Goal: Find specific page/section: Find specific page/section

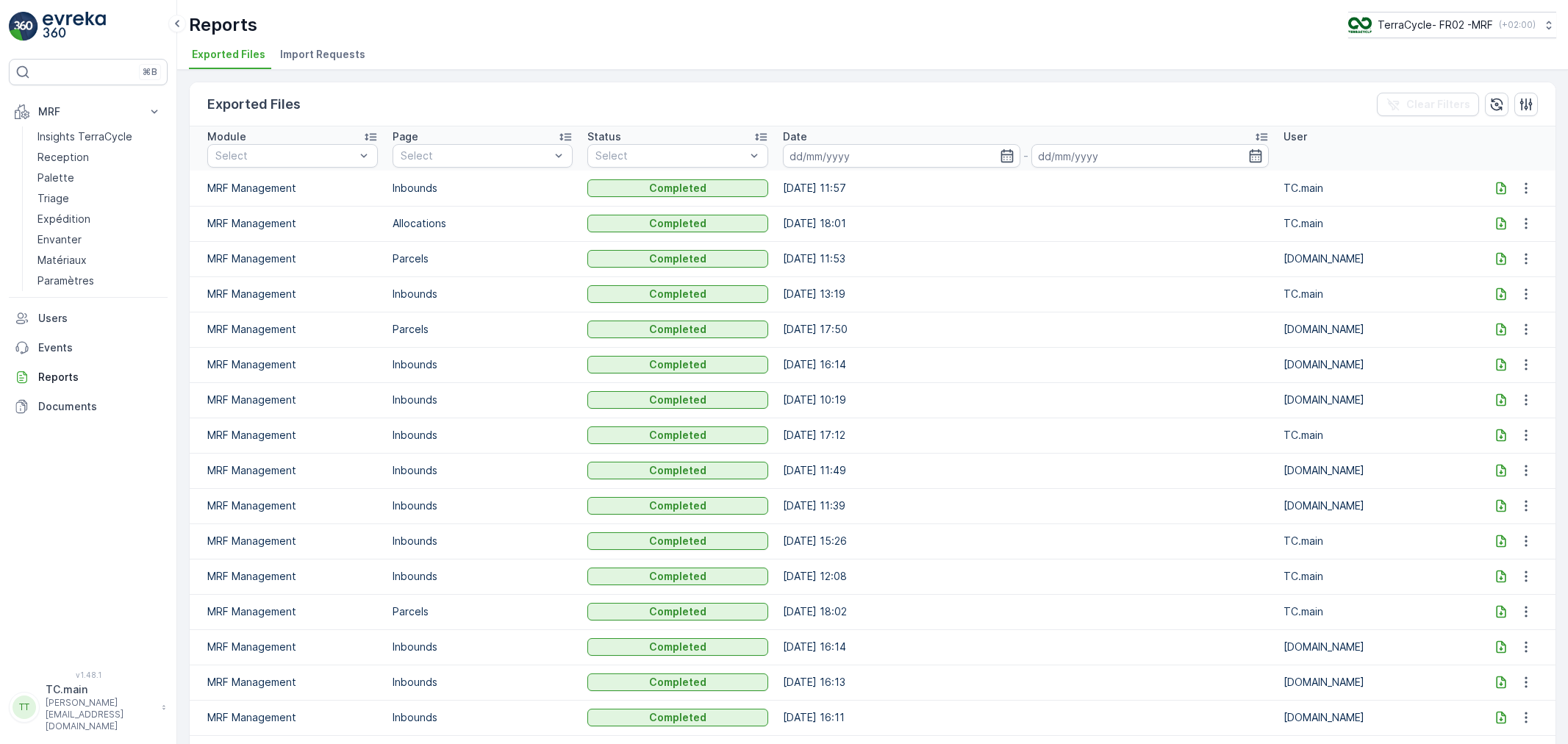
click at [1394, 19] on p "TerraCycle- FR02 -MRF" at bounding box center [1435, 25] width 115 height 15
type input "nl"
click at [1395, 93] on span "TerraCycle-NL-MRF" at bounding box center [1438, 90] width 164 height 15
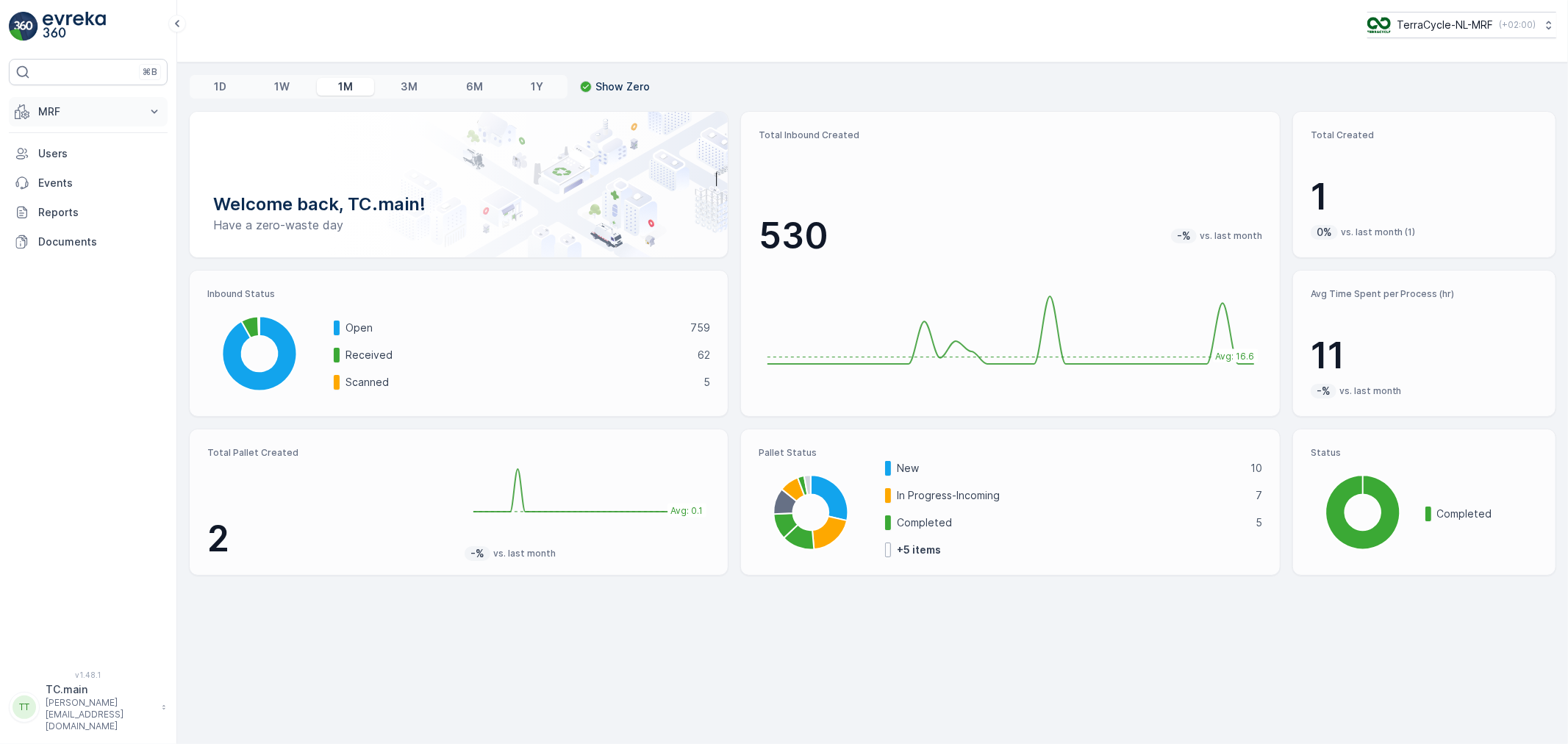
click at [81, 112] on p "MRF" at bounding box center [88, 111] width 100 height 15
click at [73, 162] on p "Inbound" at bounding box center [57, 157] width 40 height 15
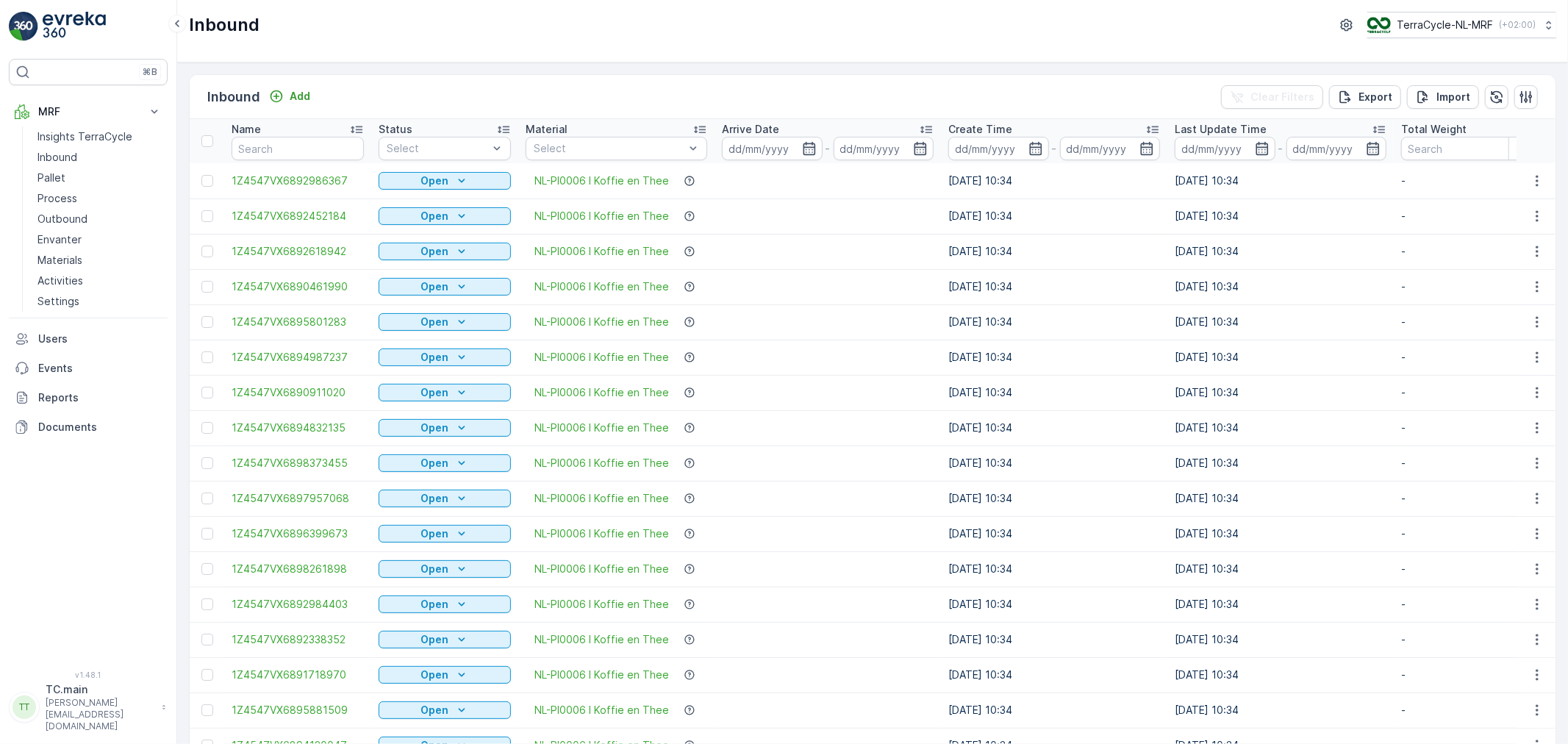
click at [910, 451] on td at bounding box center [827, 463] width 227 height 35
click at [867, 522] on td at bounding box center [827, 534] width 227 height 35
click at [303, 156] on input "text" at bounding box center [297, 148] width 132 height 23
paste input "1Z4547VX6890544785"
type input "1Z4547VX6890544785"
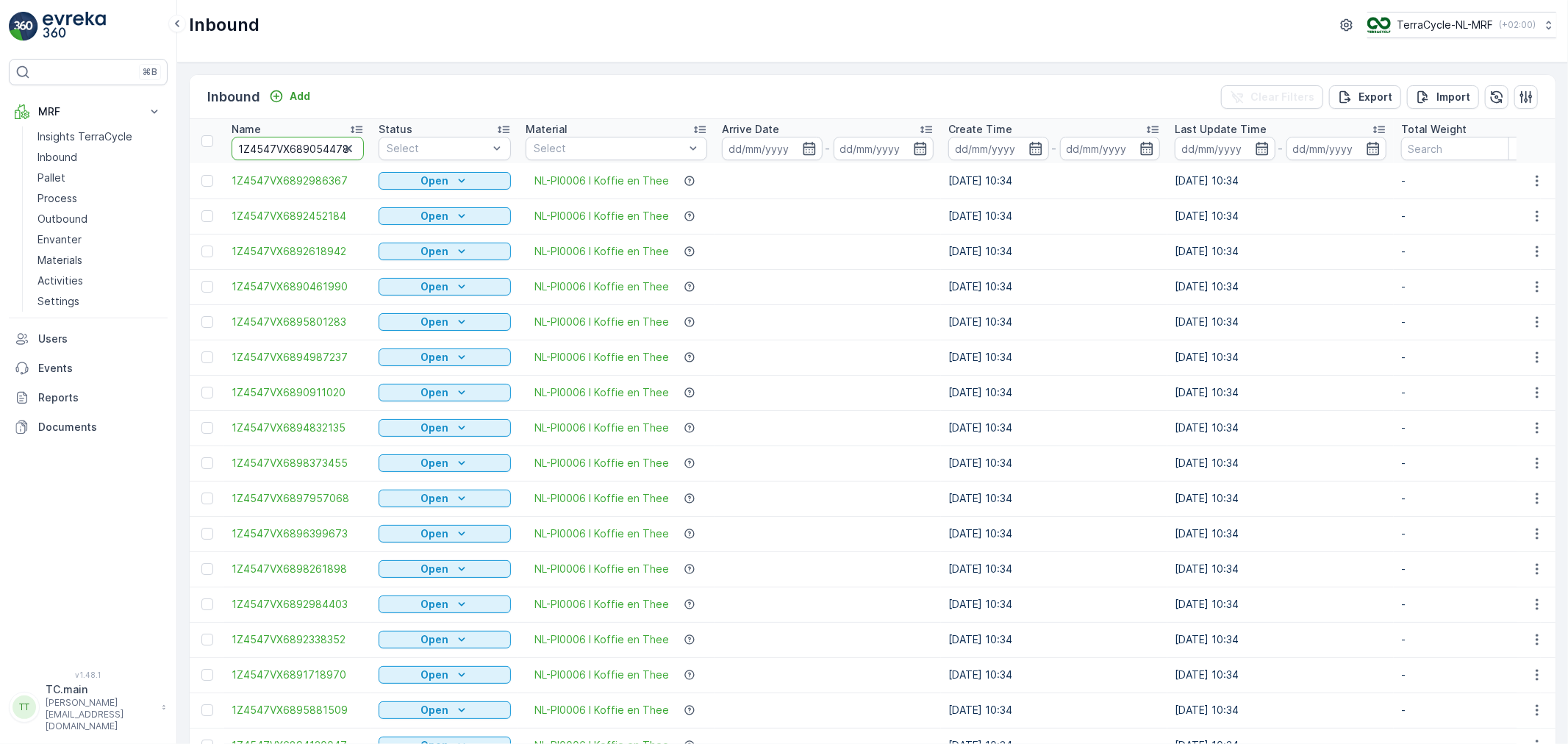
scroll to position [0, 1]
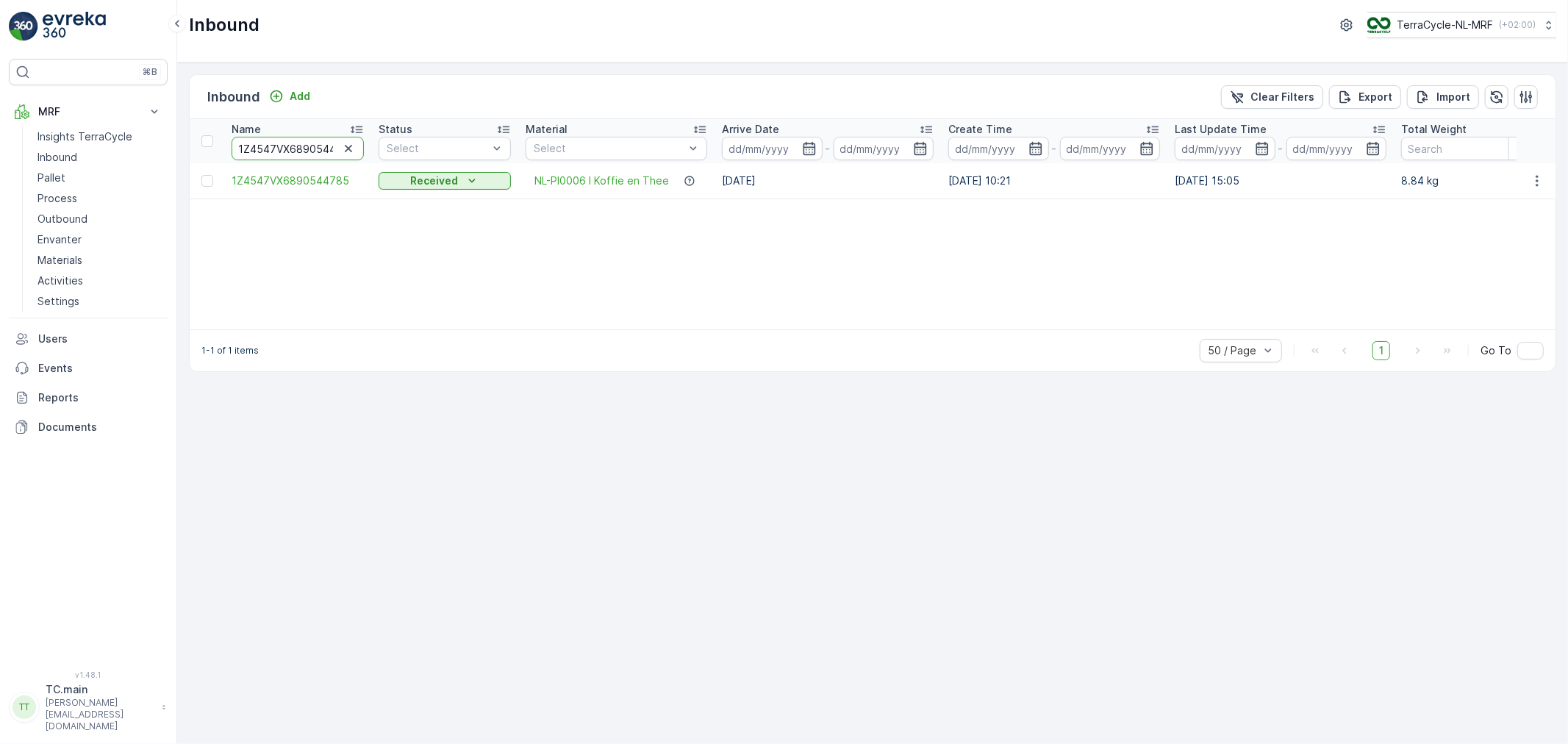
click at [296, 148] on input "1Z4547VX6890544785" at bounding box center [297, 148] width 132 height 23
paste input "5226771"
type input "1Z4547VX6895226771"
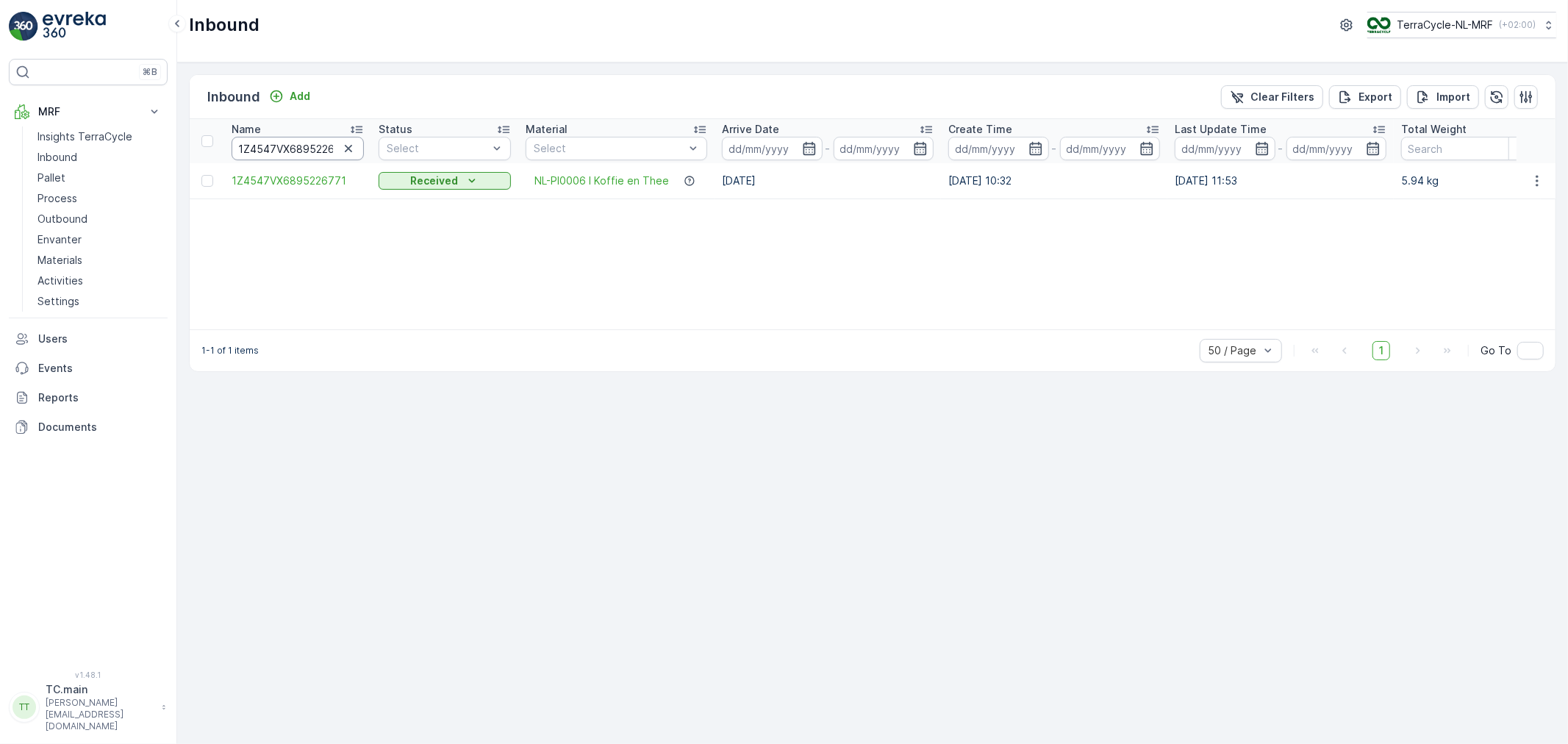
click at [291, 152] on input "1Z4547VX6895226771" at bounding box center [297, 148] width 132 height 23
paste input "0293627"
type input "1Z4547VX6890293627"
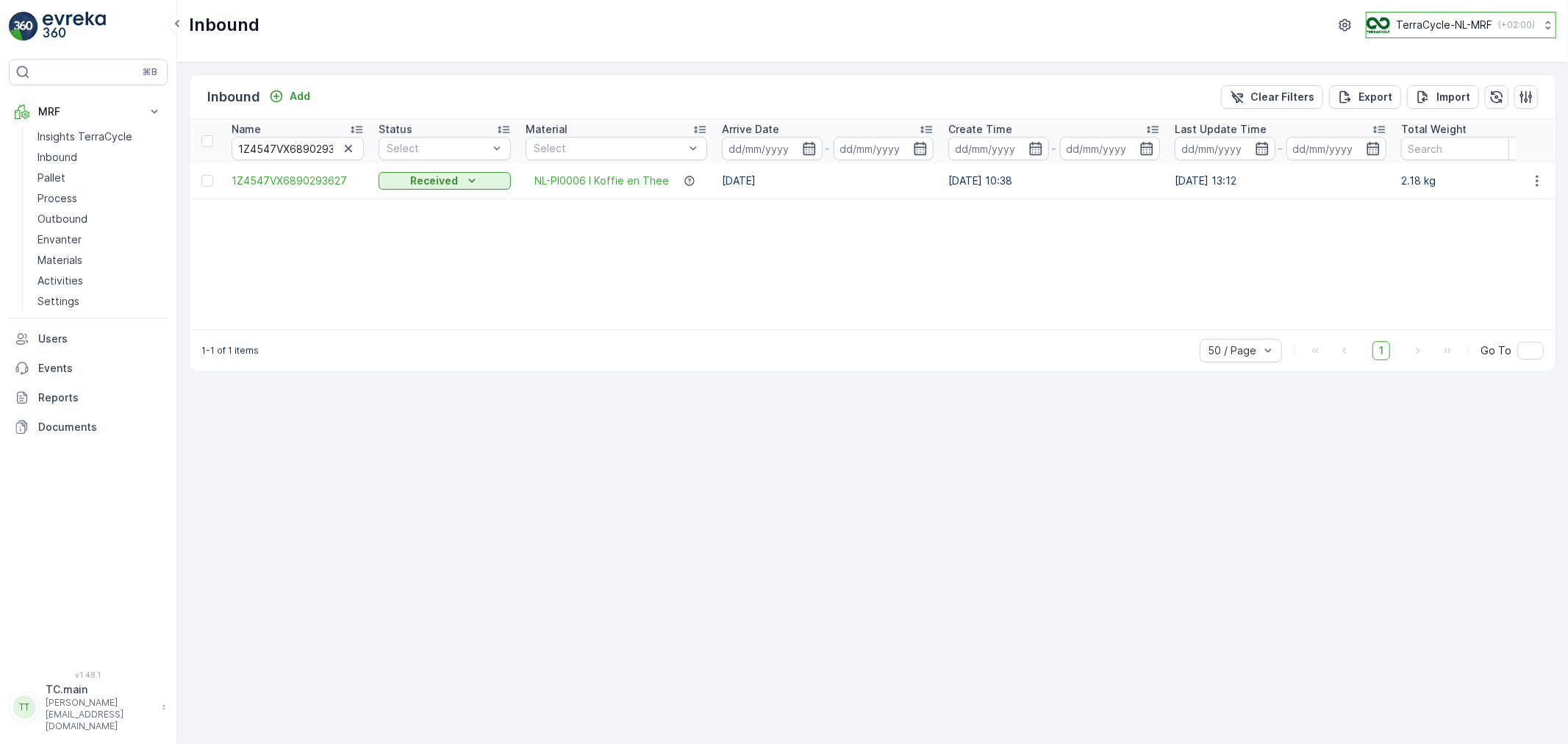
click at [1419, 26] on p "TerraCycle-NL-MRF" at bounding box center [1443, 25] width 96 height 15
type input "es"
click at [1456, 92] on span "TerraCycle-ES-MRF" at bounding box center [1458, 90] width 164 height 15
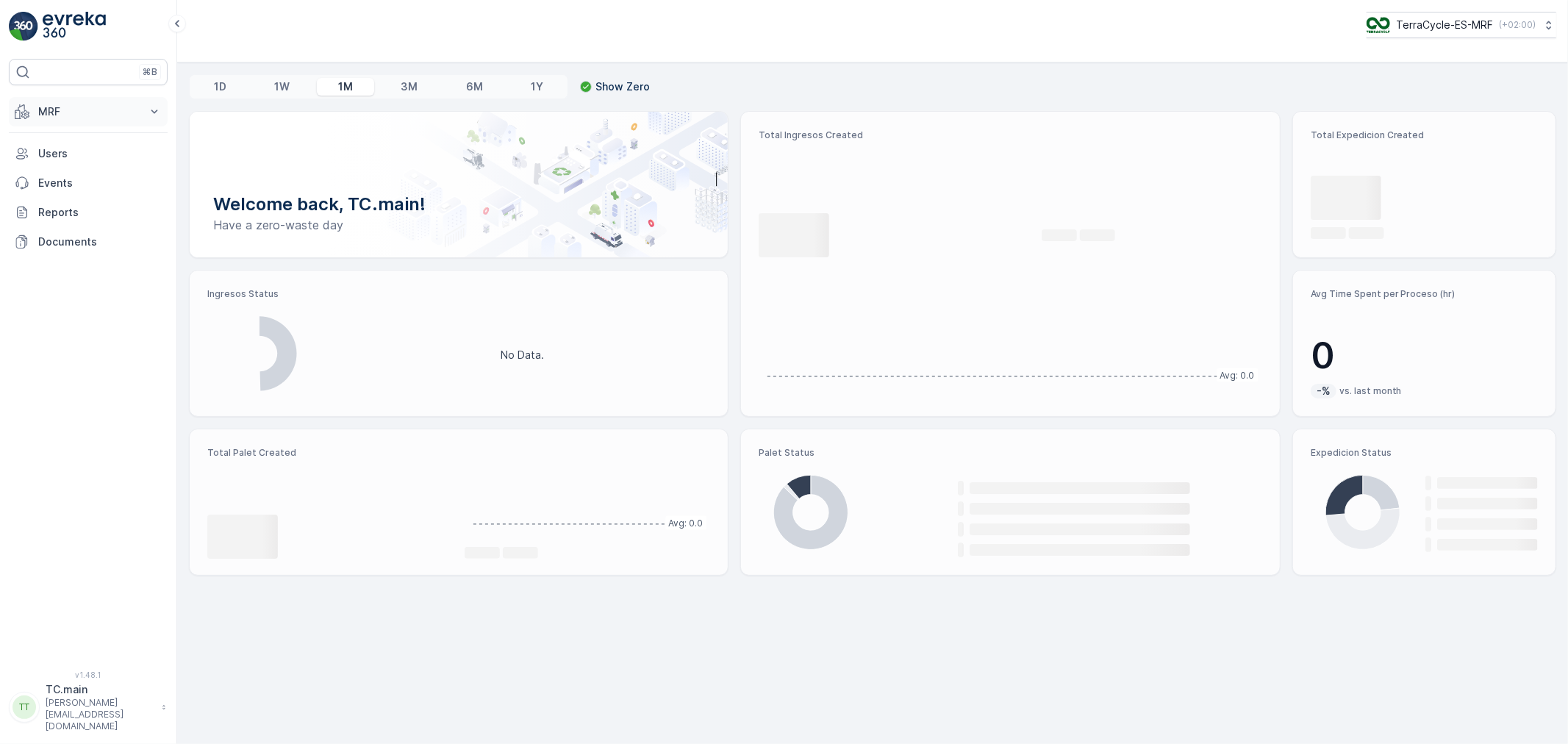
click at [54, 109] on p "MRF" at bounding box center [88, 111] width 100 height 15
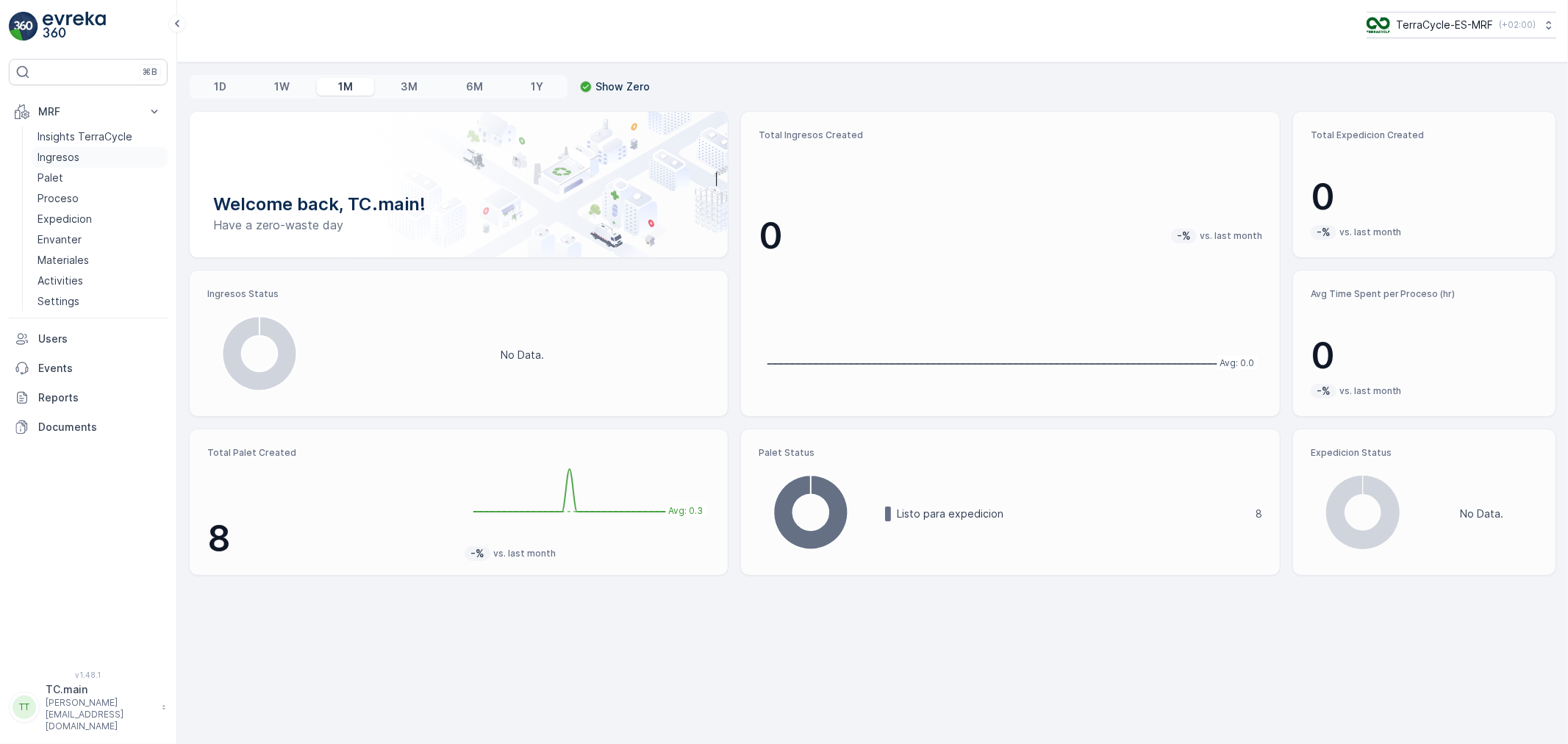
click at [74, 156] on p "Ingresos" at bounding box center [59, 157] width 42 height 15
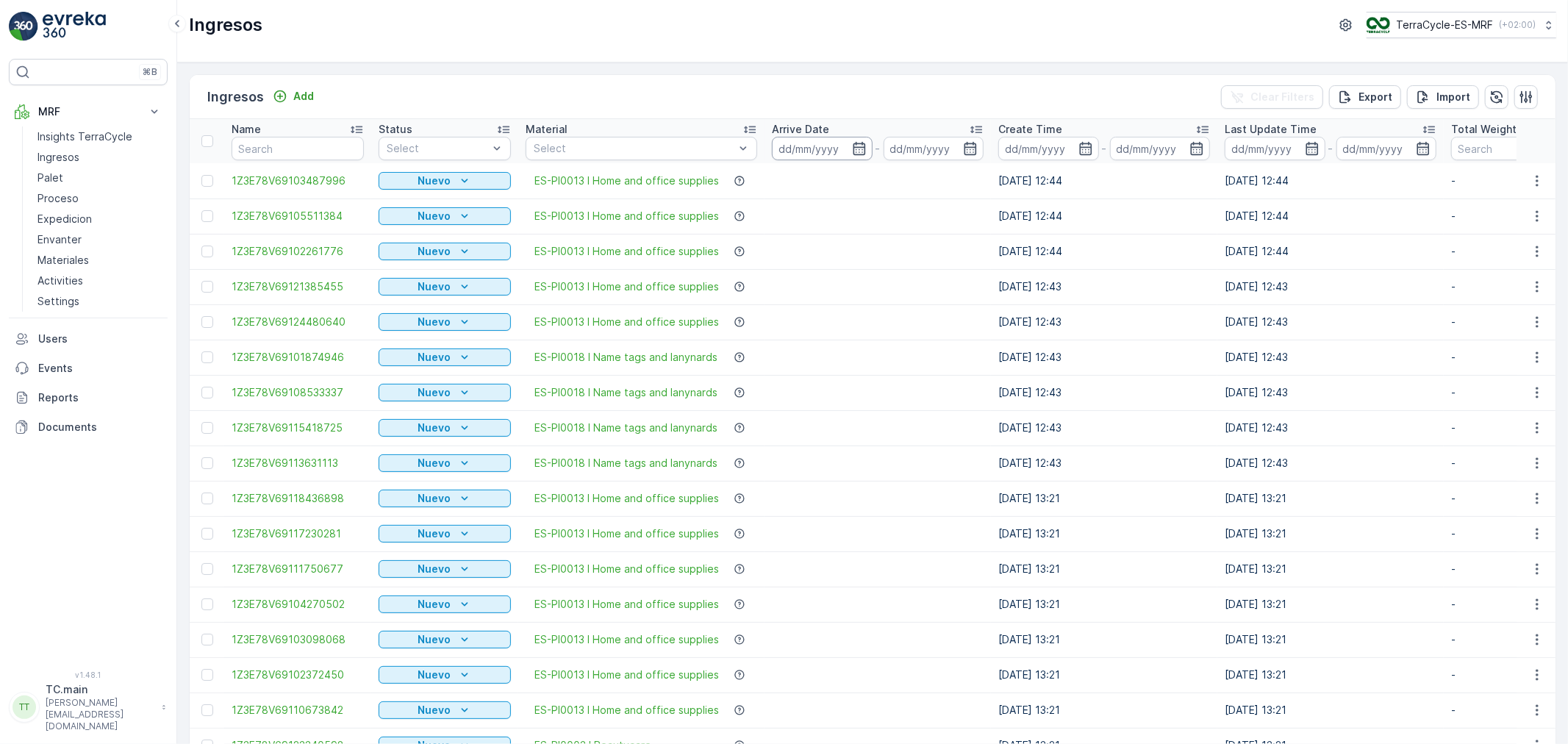
click at [821, 144] on input at bounding box center [821, 148] width 101 height 23
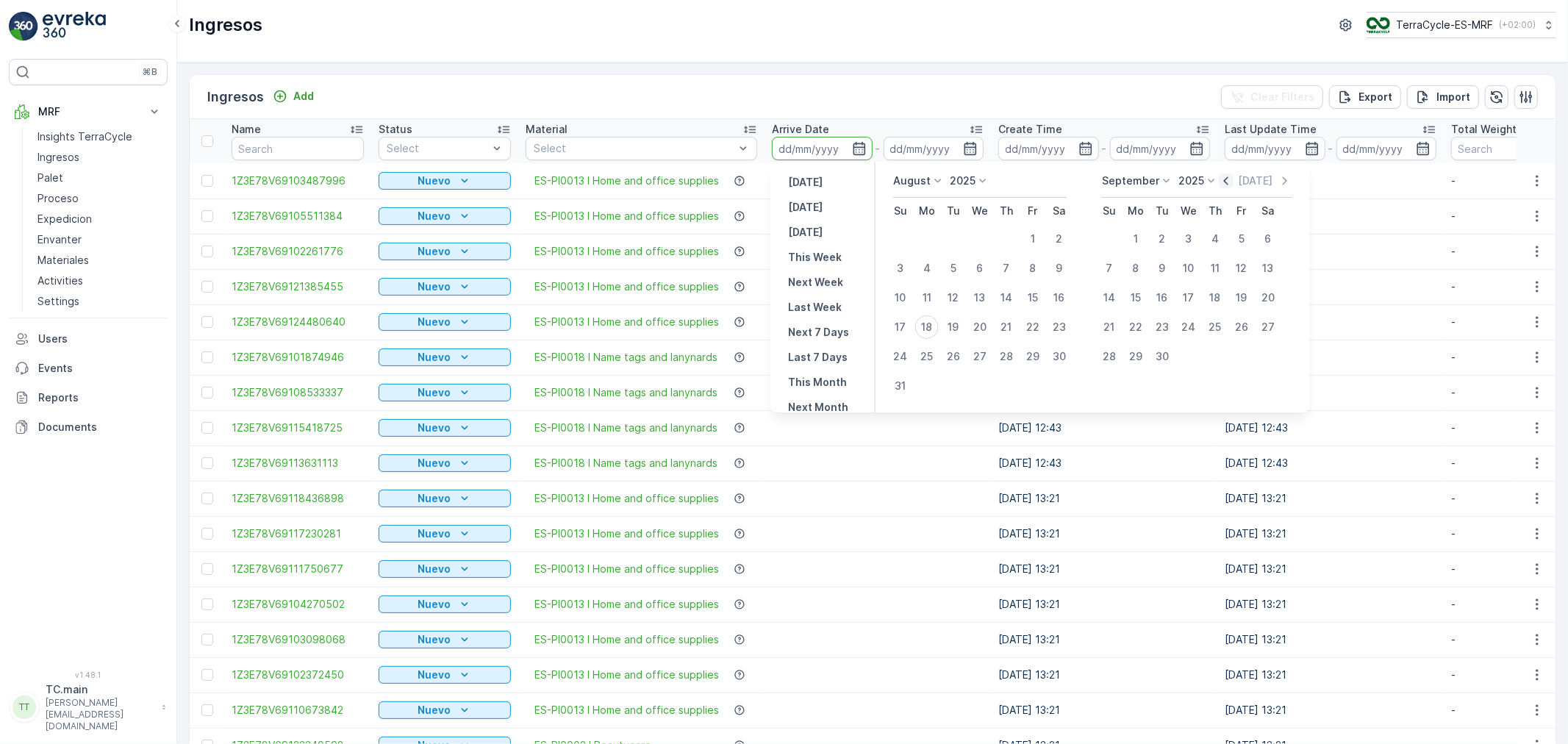
click at [1221, 181] on icon "button" at bounding box center [1226, 181] width 15 height 15
click at [1217, 181] on icon "button" at bounding box center [1209, 181] width 15 height 15
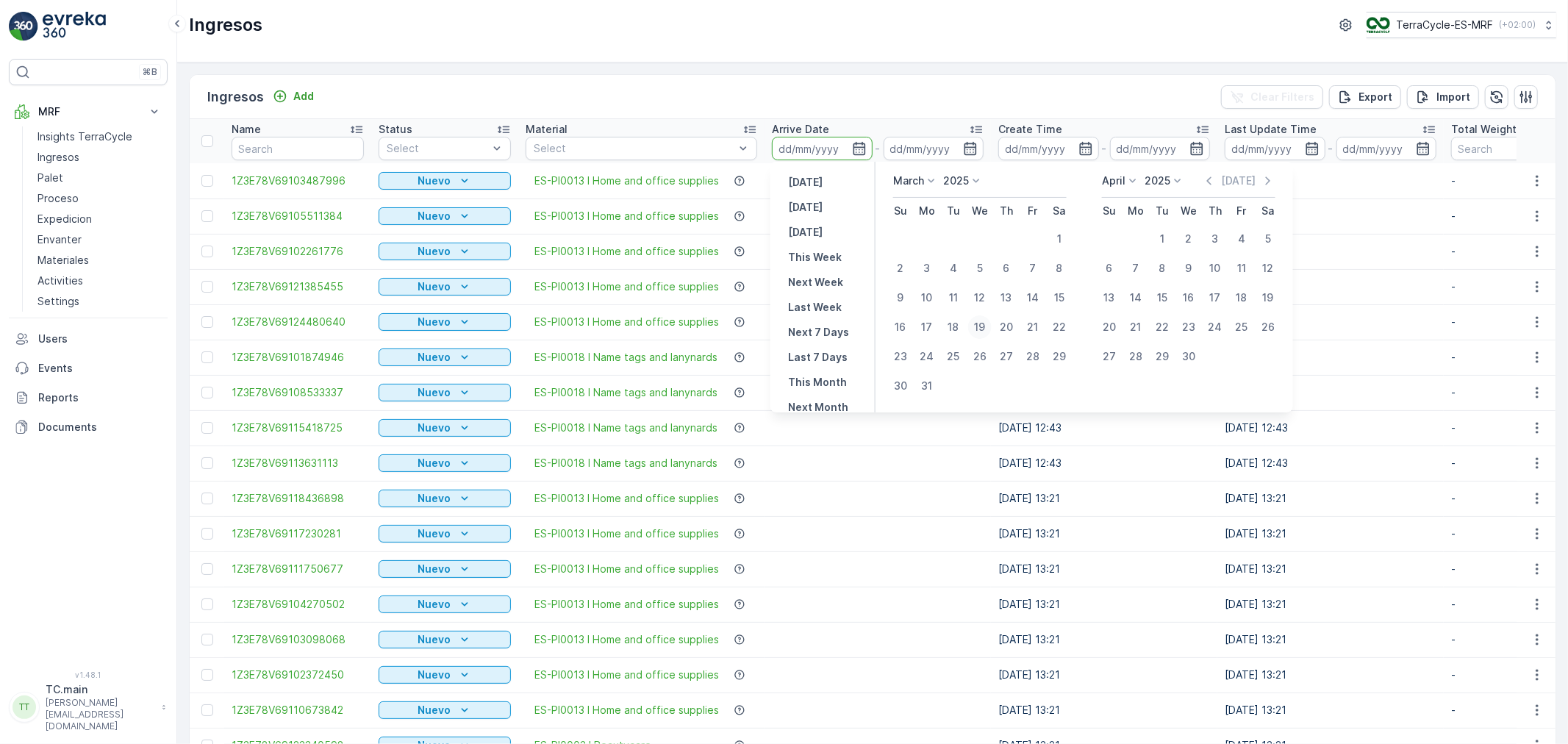
click at [972, 321] on div "19" at bounding box center [979, 326] width 23 height 23
type input "19.03.2025"
click at [1265, 181] on icon "button" at bounding box center [1268, 181] width 15 height 15
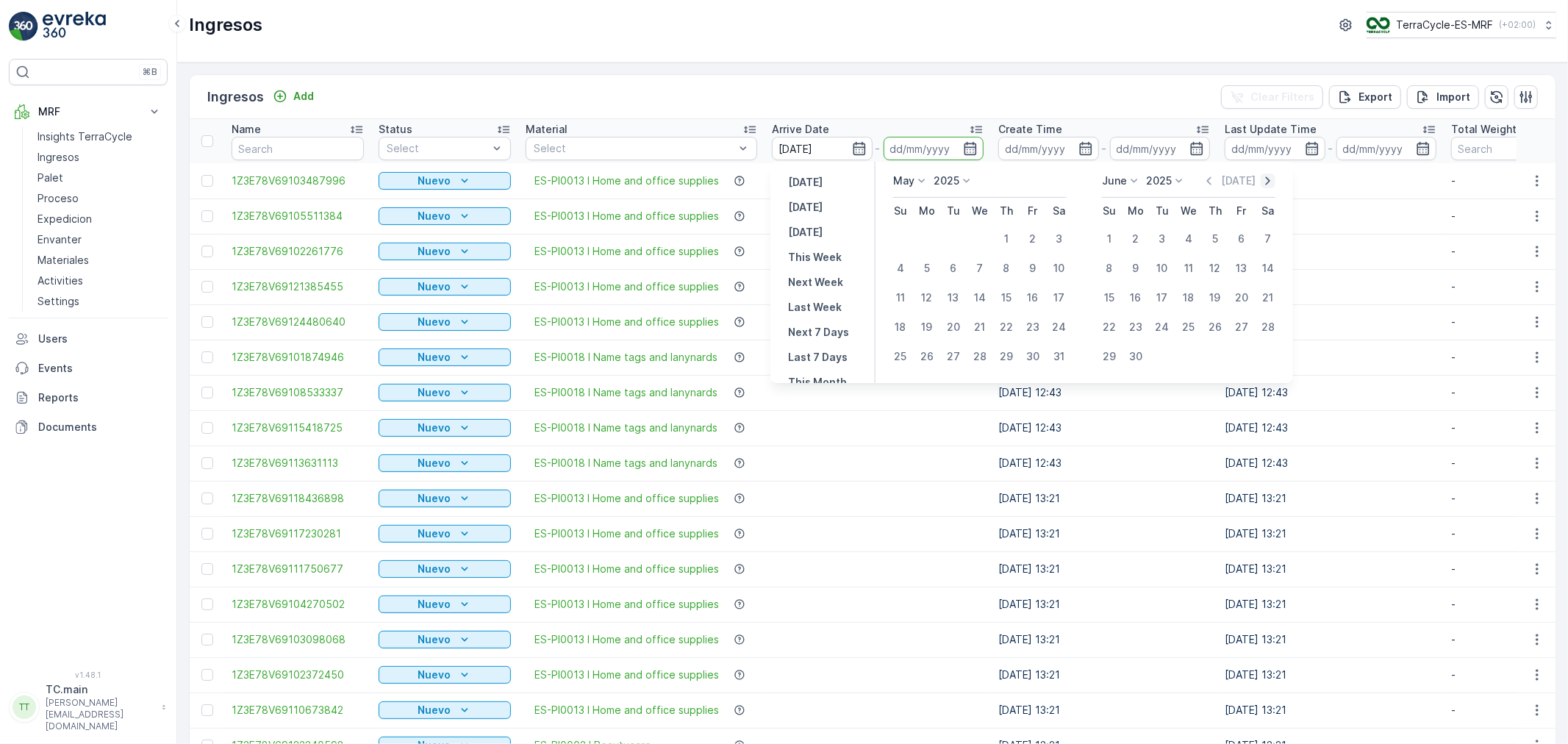
click at [1265, 181] on icon "button" at bounding box center [1268, 181] width 15 height 15
click at [1130, 326] on div "18" at bounding box center [1135, 326] width 23 height 23
type input "18.08.2025"
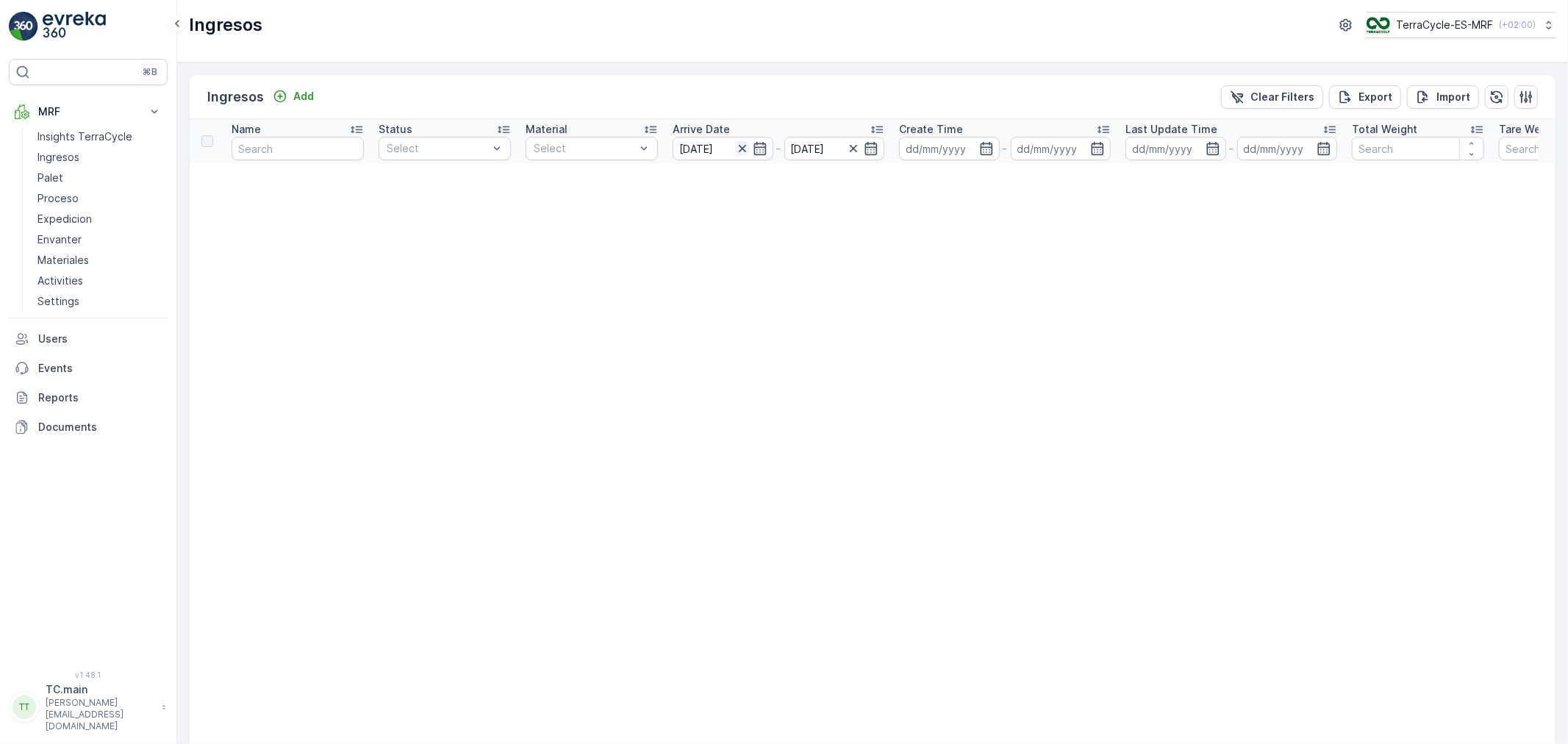
click at [738, 144] on icon "button" at bounding box center [742, 148] width 15 height 15
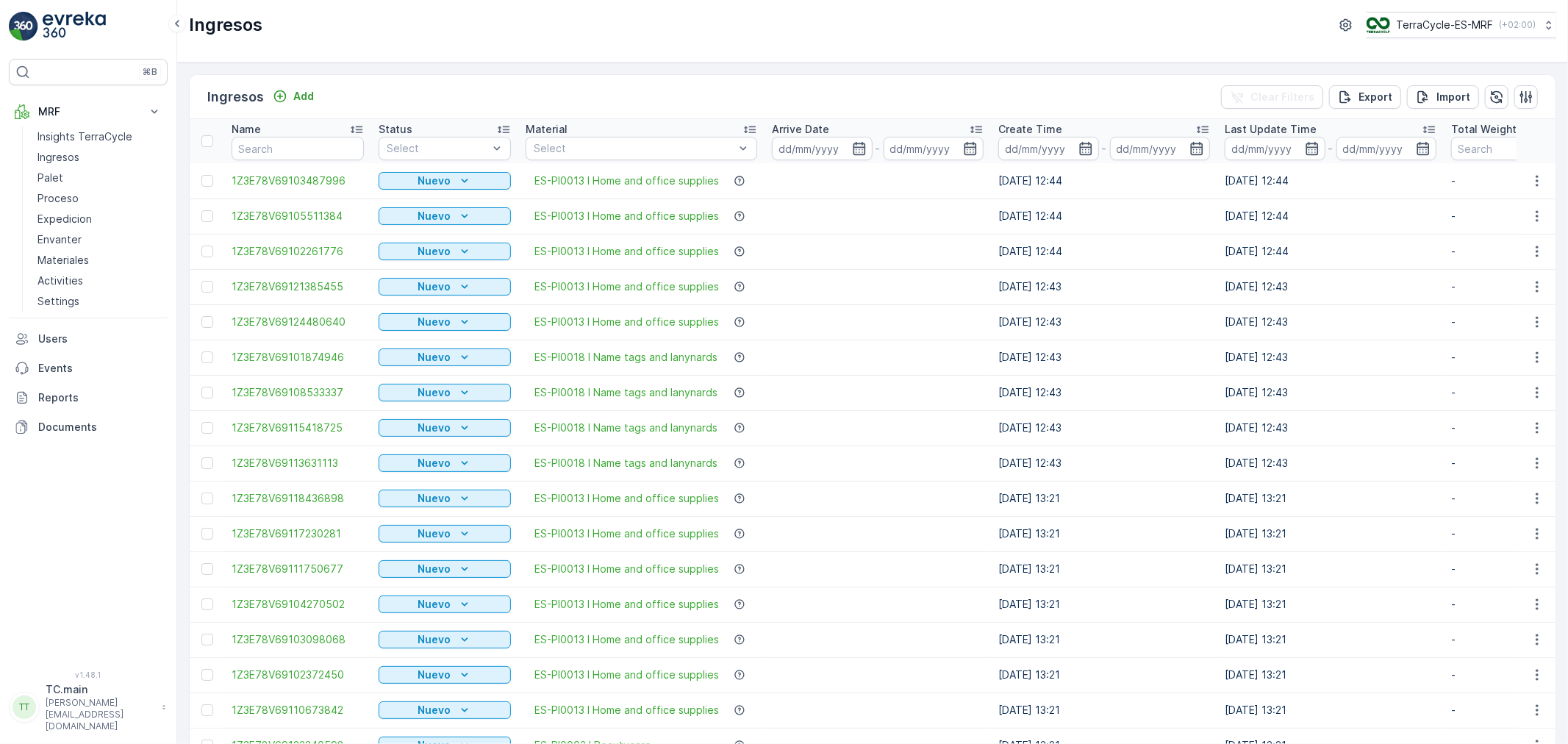
click at [821, 50] on div "Ingresos TerraCycle-ES-MRF ( +02:00 )" at bounding box center [872, 31] width 1391 height 63
click at [1445, 30] on p "TerraCycle-ES-MRF" at bounding box center [1444, 25] width 97 height 15
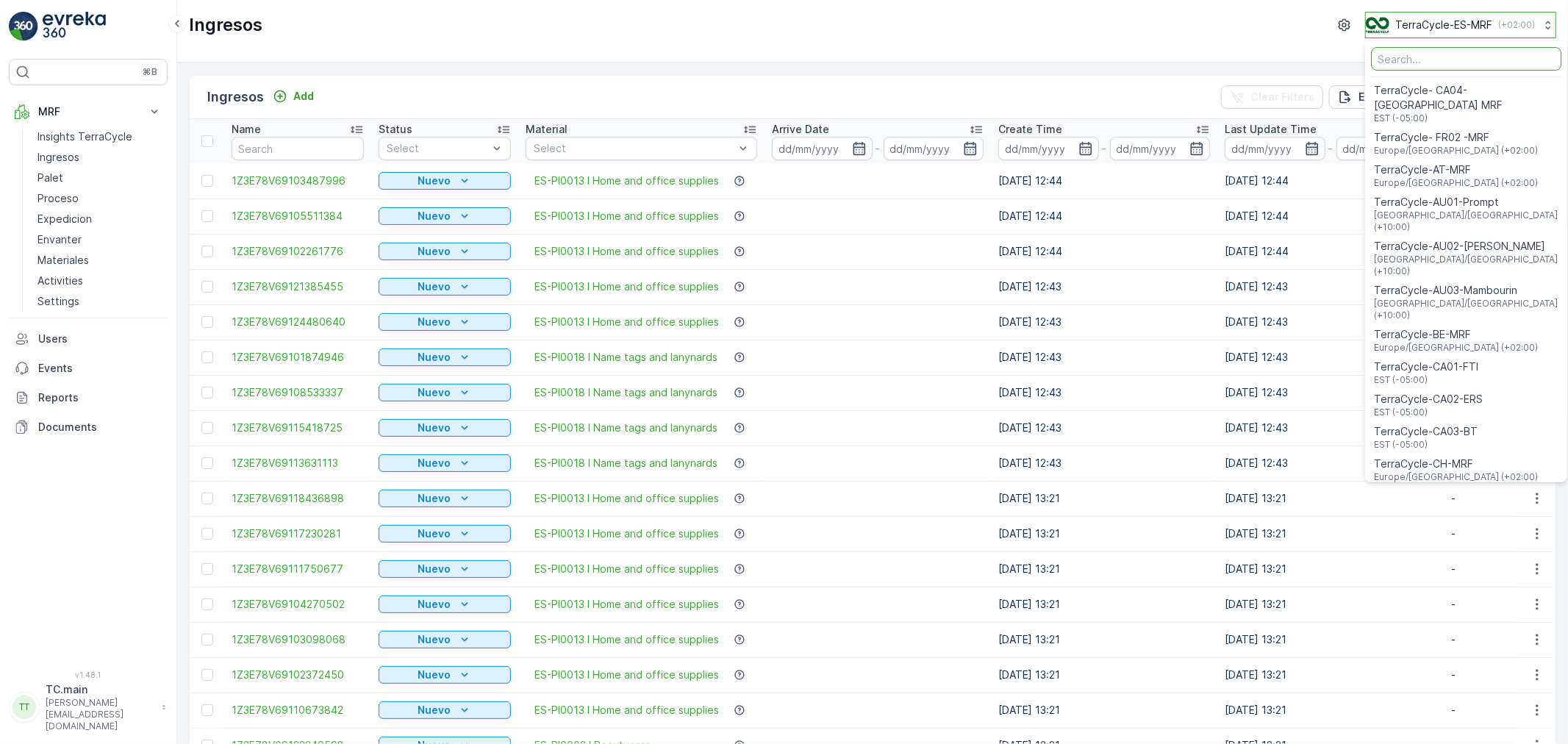
click at [1445, 29] on p "TerraCycle-ES-MRF" at bounding box center [1444, 25] width 97 height 15
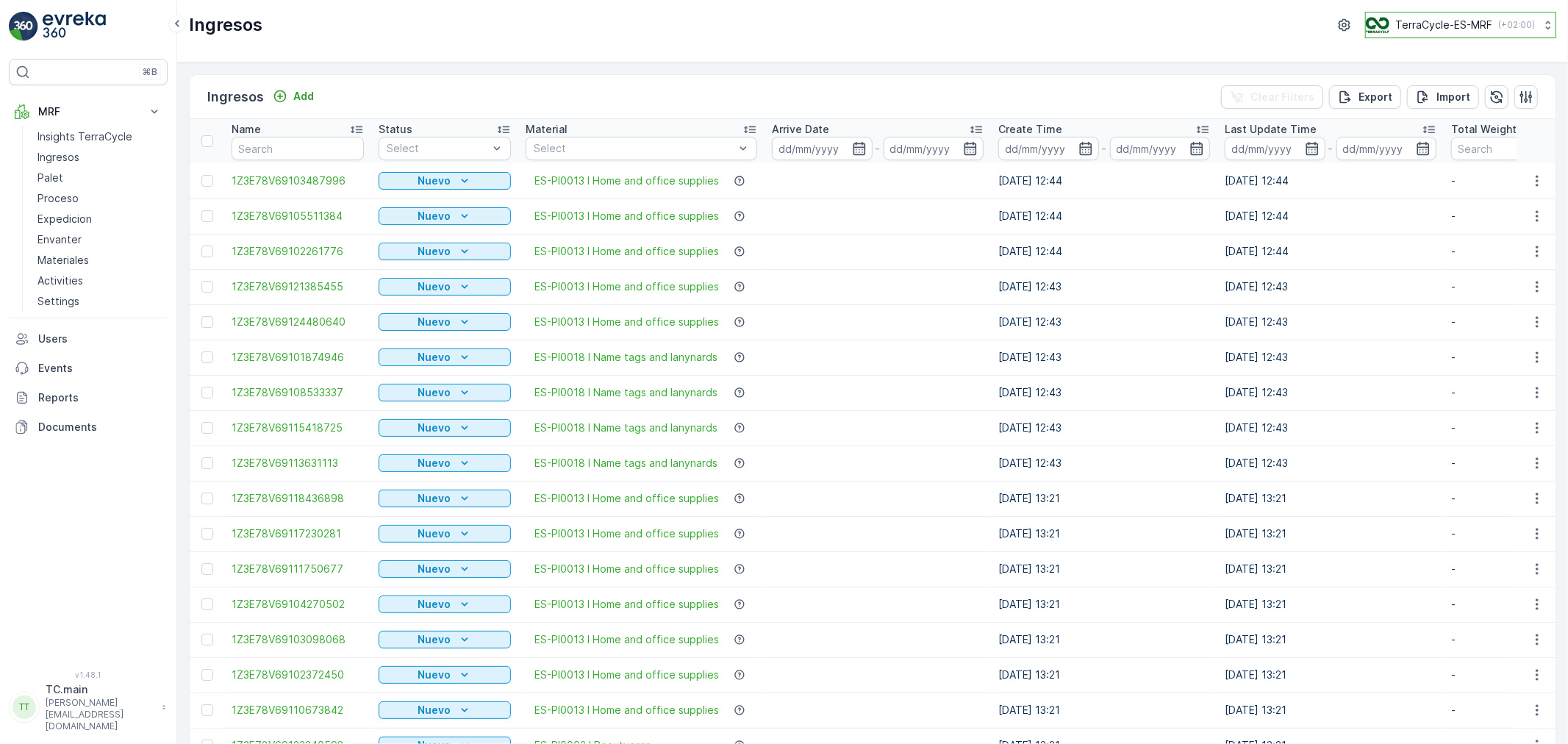
click at [1456, 20] on p "TerraCycle-ES-MRF" at bounding box center [1444, 25] width 97 height 15
type input "ie"
click at [1451, 94] on span "TerraCycle-IE" at bounding box center [1457, 90] width 163 height 15
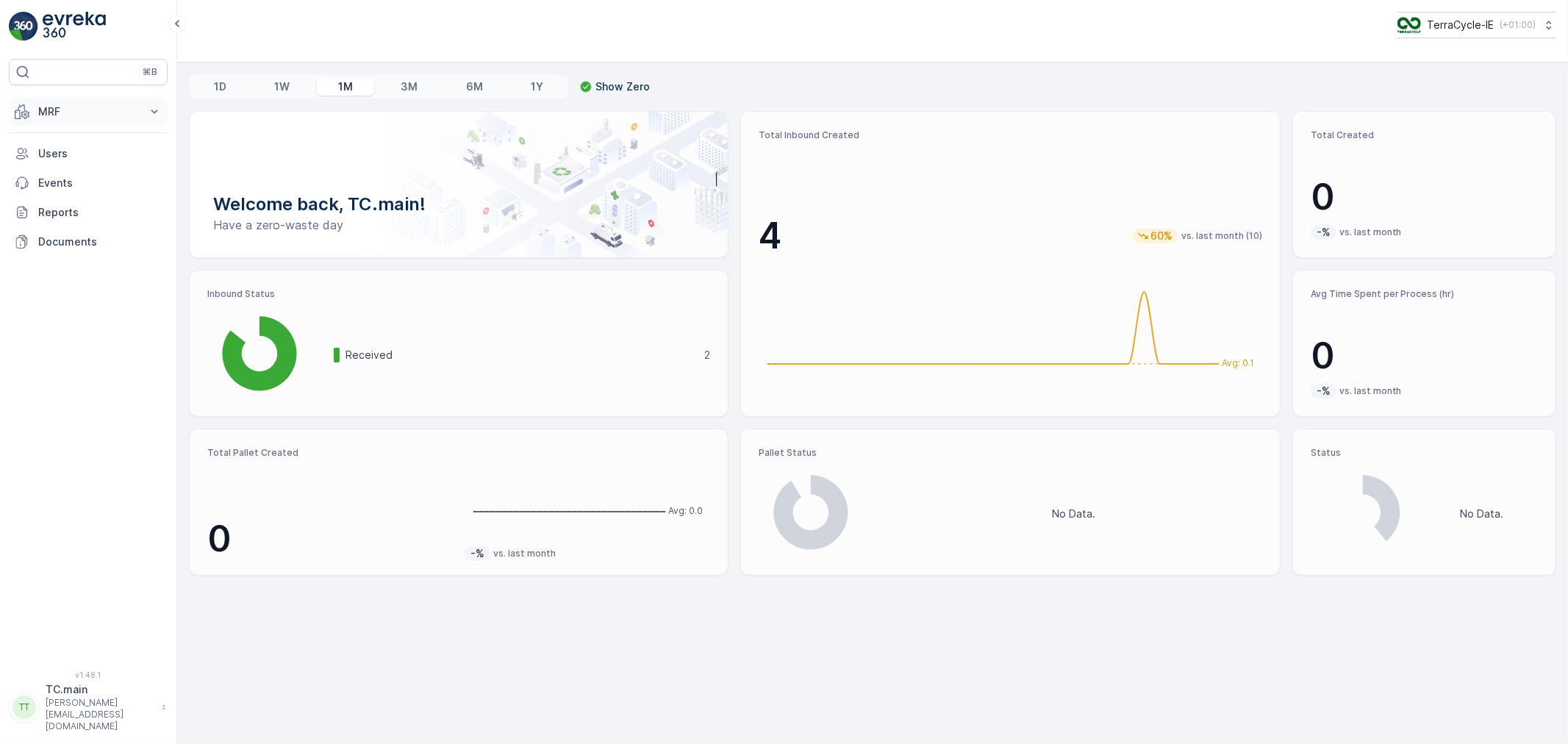
click at [75, 118] on p "MRF" at bounding box center [88, 111] width 100 height 15
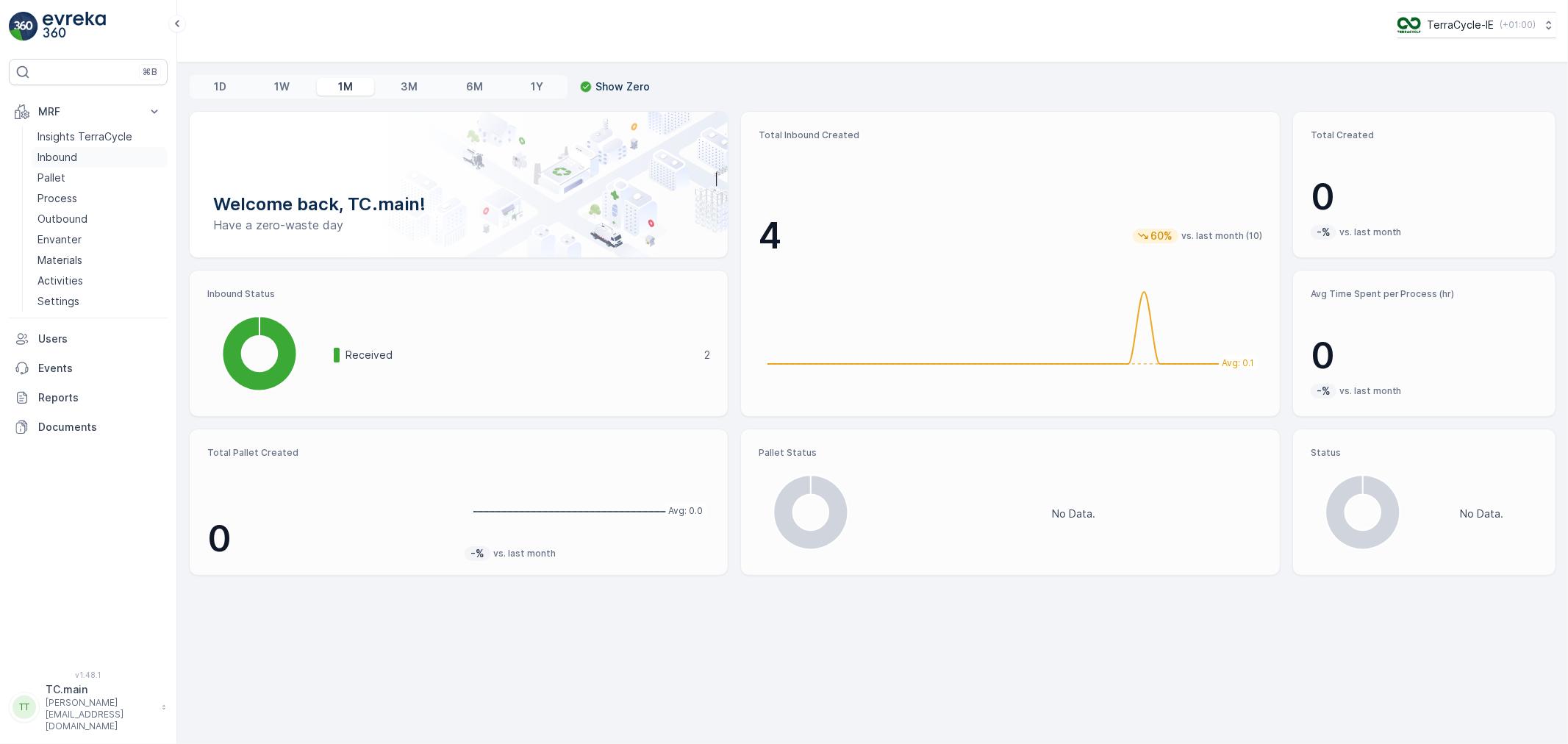
click at [76, 158] on p "Inbound" at bounding box center [57, 157] width 40 height 15
